Goal: Task Accomplishment & Management: Manage account settings

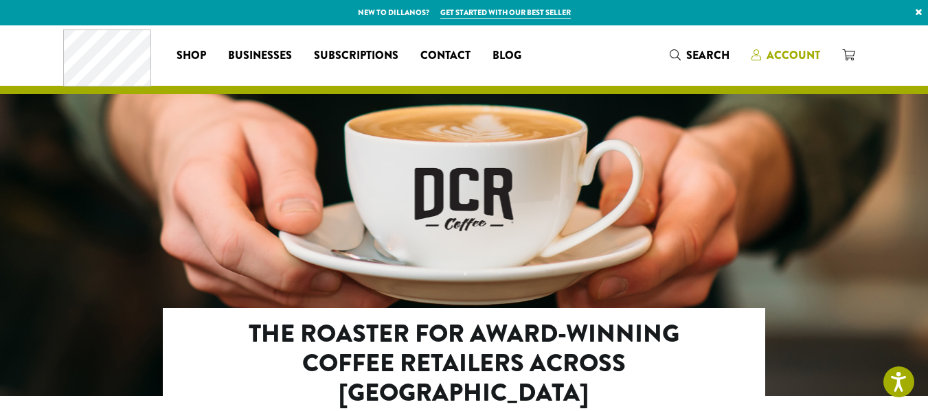
click at [756, 56] on icon at bounding box center [757, 54] width 10 height 11
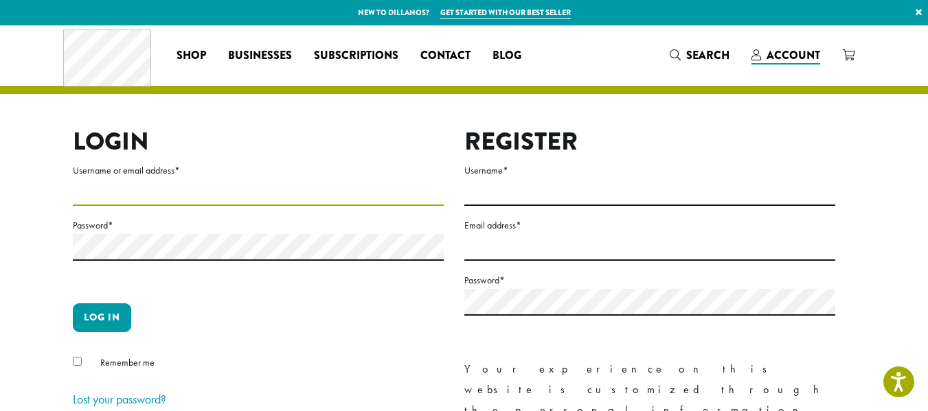
click at [384, 189] on input "Username or email address *" at bounding box center [258, 192] width 371 height 27
type input "**********"
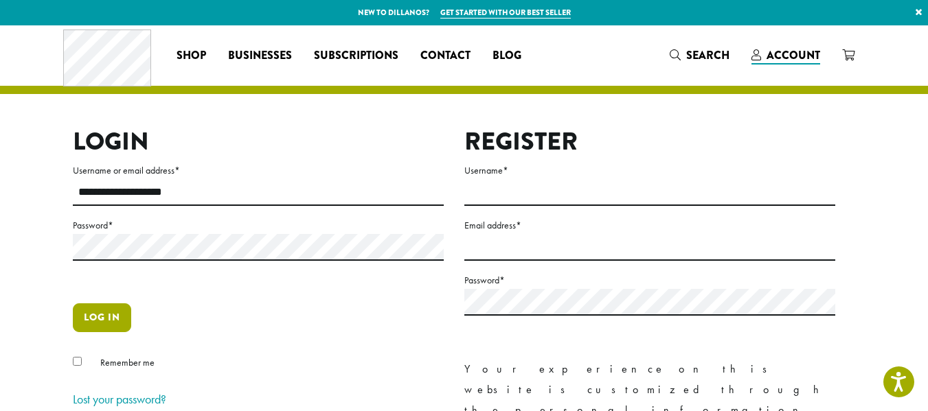
click at [95, 320] on button "Log in" at bounding box center [102, 318] width 58 height 29
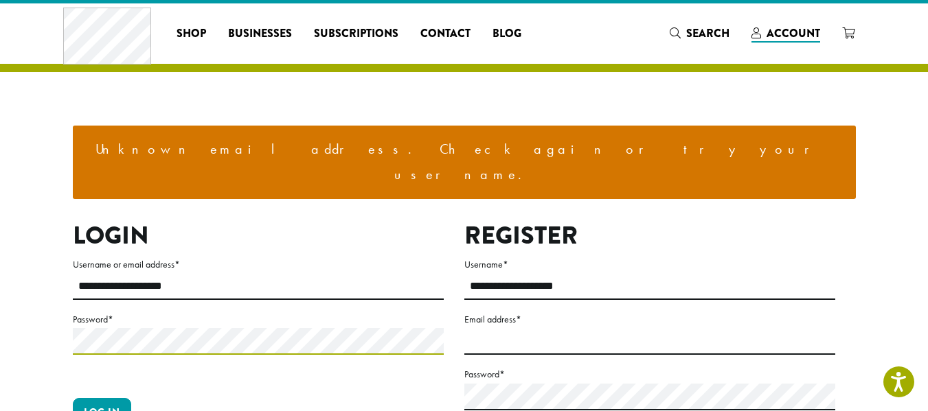
scroll to position [25, 0]
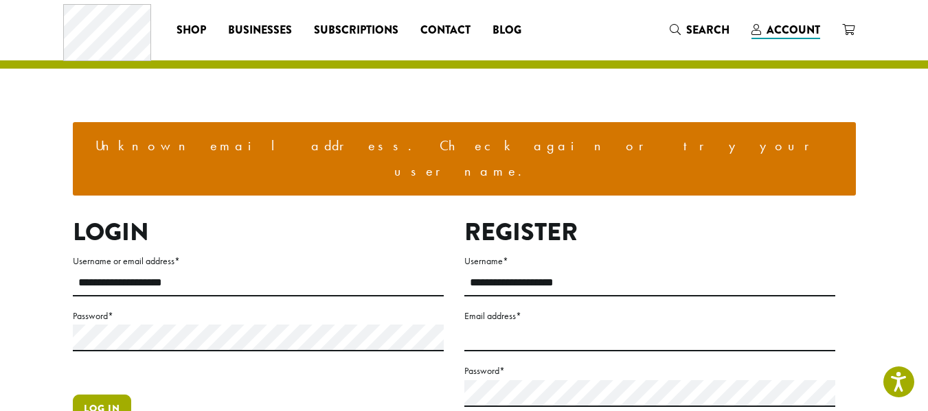
click at [115, 395] on button "Log in" at bounding box center [102, 409] width 58 height 29
